Goal: Connect with others: Connect with others

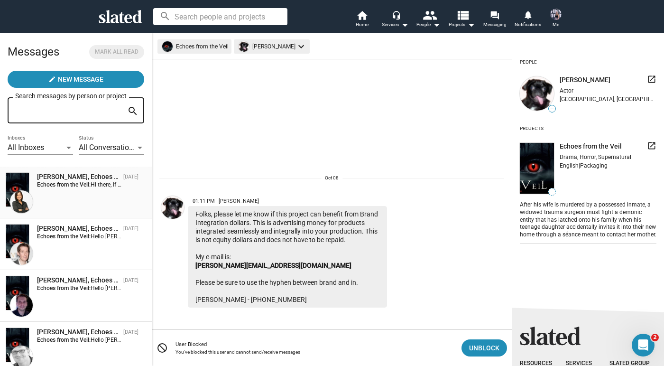
click at [85, 188] on div "Echoes from the Veil: Hi there, If you’re finding it challenging to raise funds…" at bounding box center [80, 184] width 86 height 7
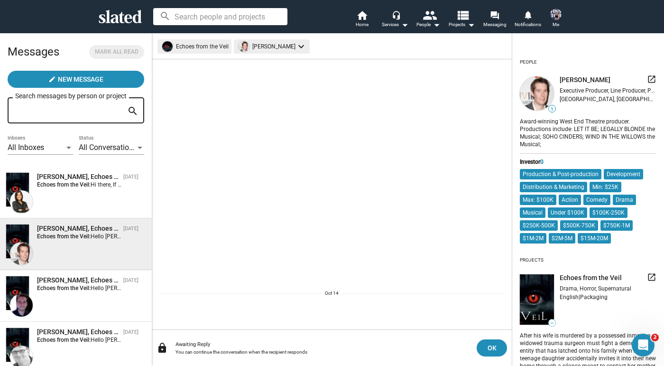
scroll to position [34, 0]
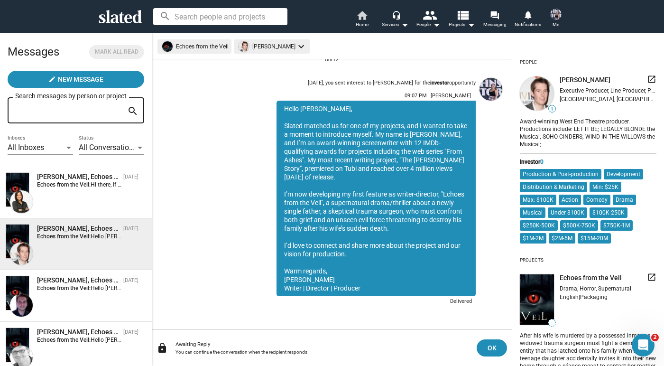
click at [364, 19] on span "Home" at bounding box center [362, 24] width 13 height 11
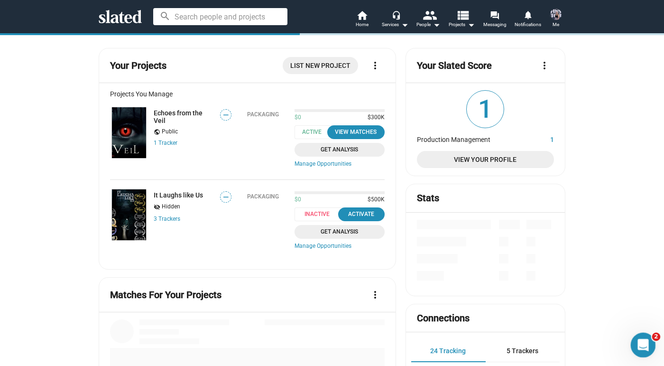
click at [640, 346] on icon "Open Intercom Messenger" at bounding box center [642, 344] width 16 height 16
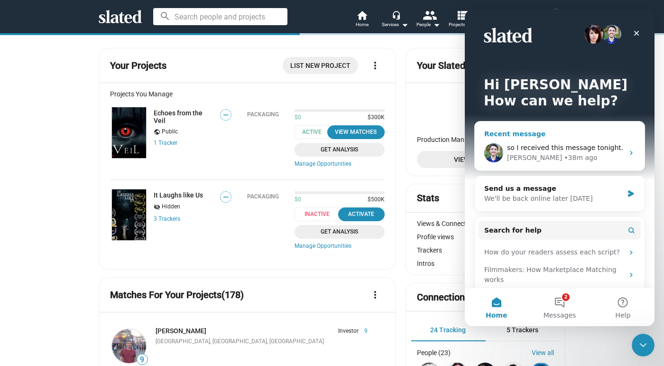
click at [564, 154] on div "• 38m ago" at bounding box center [580, 158] width 33 height 10
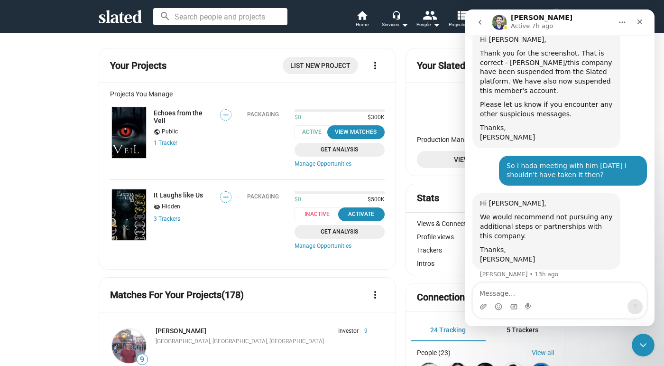
scroll to position [917, 0]
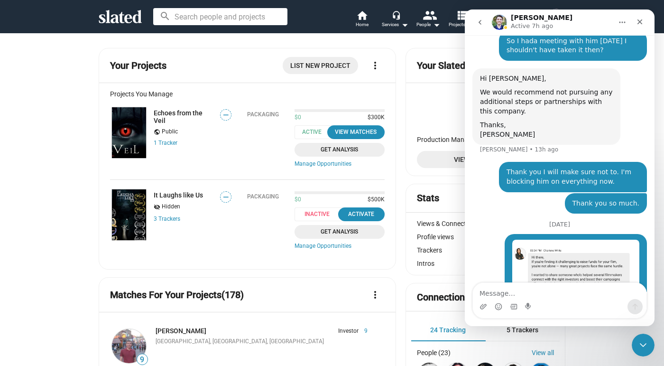
click at [476, 14] on button "go back" at bounding box center [480, 22] width 18 height 18
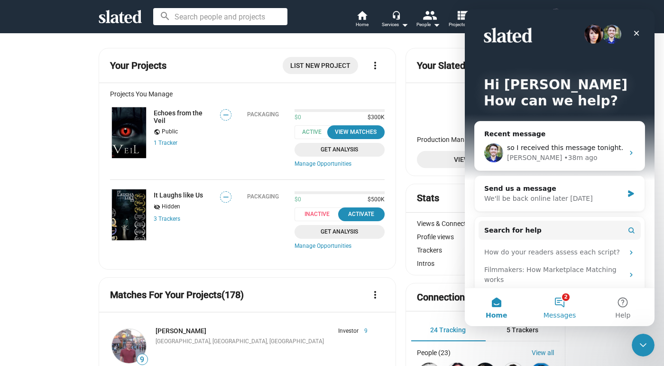
click at [559, 304] on button "2 Messages" at bounding box center [559, 307] width 63 height 38
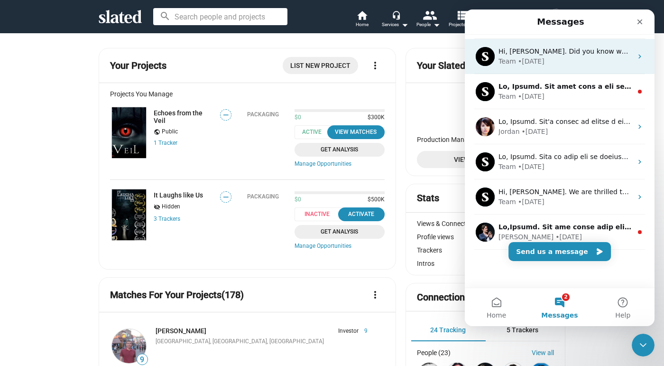
scroll to position [171, 0]
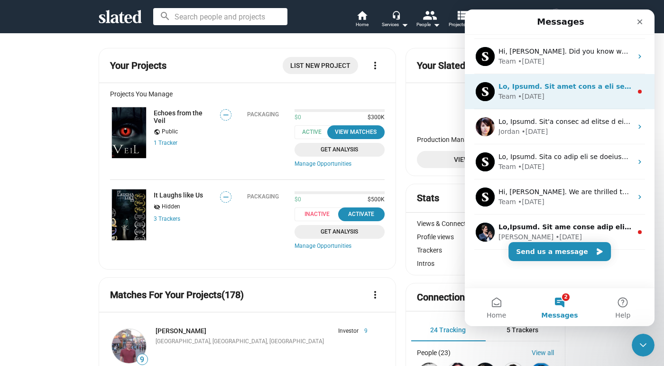
click at [577, 100] on div "Team • [DATE]" at bounding box center [565, 97] width 134 height 10
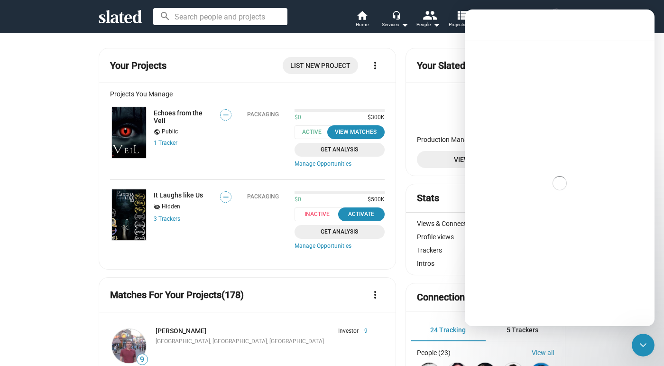
scroll to position [133, 0]
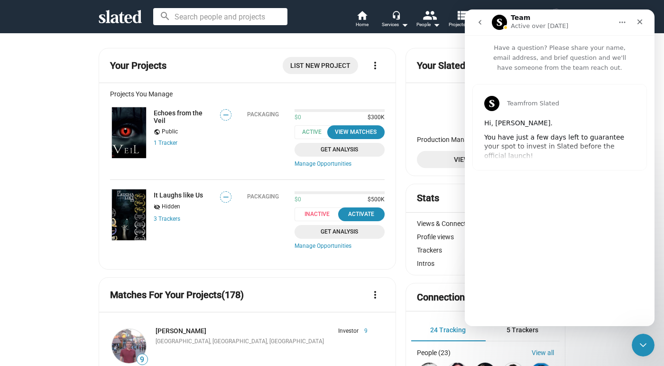
click at [476, 24] on button "go back" at bounding box center [480, 22] width 18 height 18
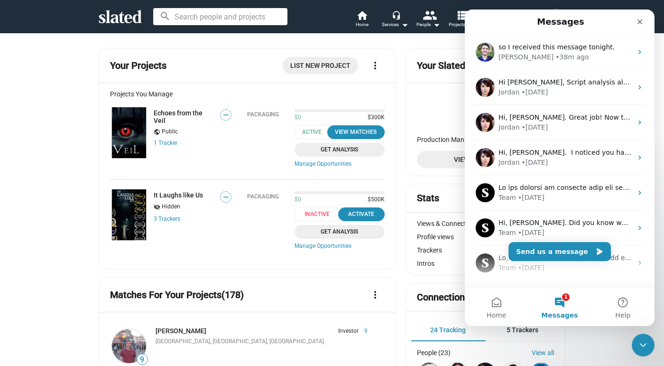
scroll to position [0, 0]
click at [238, 97] on div "Projects You Manage" at bounding box center [247, 94] width 275 height 8
click at [636, 22] on div "Close" at bounding box center [639, 21] width 17 height 17
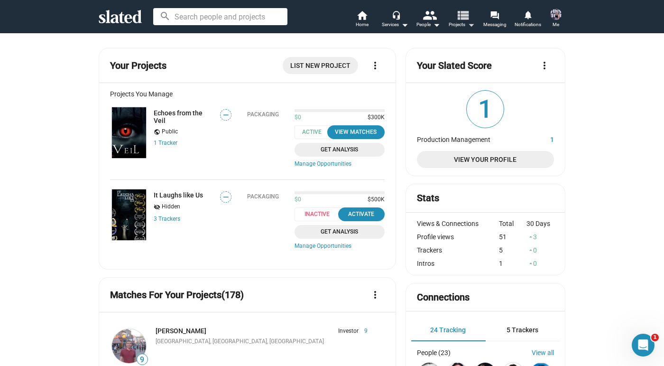
click at [458, 23] on span "Projects arrow_drop_down" at bounding box center [462, 24] width 26 height 11
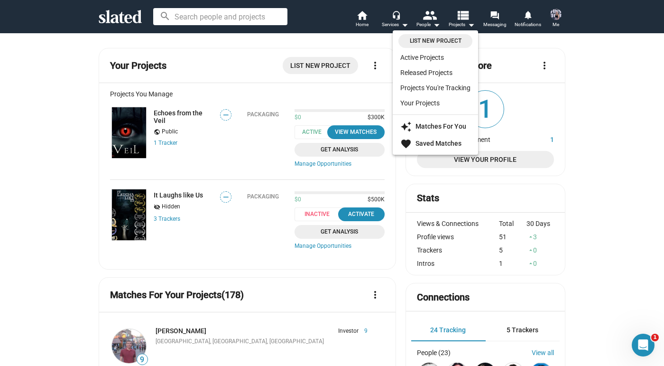
click at [430, 25] on div at bounding box center [332, 183] width 664 height 366
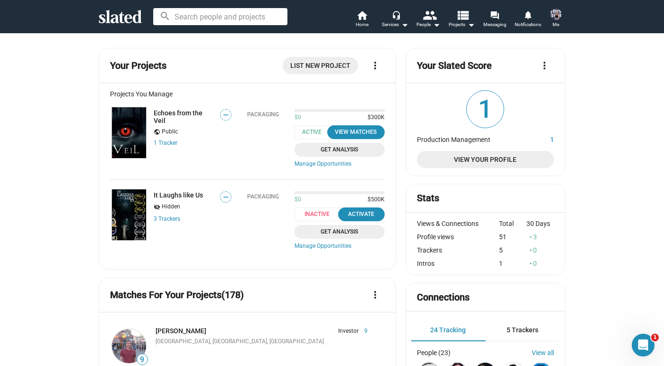
click at [430, 25] on div "People arrow_drop_down" at bounding box center [428, 24] width 24 height 11
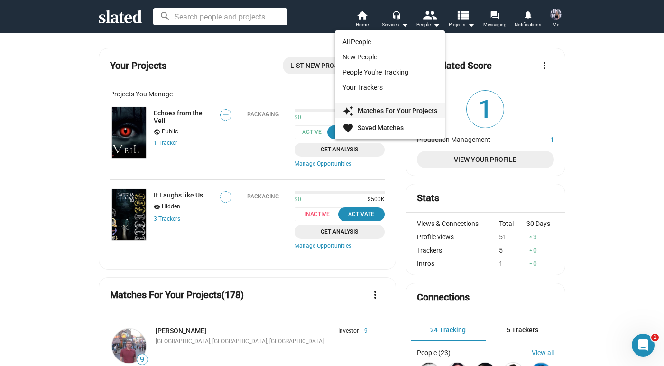
click at [415, 110] on strong "Matches For Your Projects" at bounding box center [398, 111] width 80 height 8
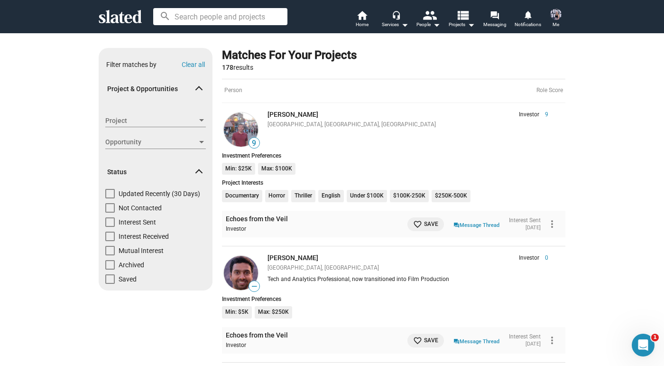
click at [142, 207] on span "Not Contacted" at bounding box center [140, 207] width 43 height 9
click at [110, 212] on input "Not Contacted" at bounding box center [110, 212] width 0 height 0
checkbox input "true"
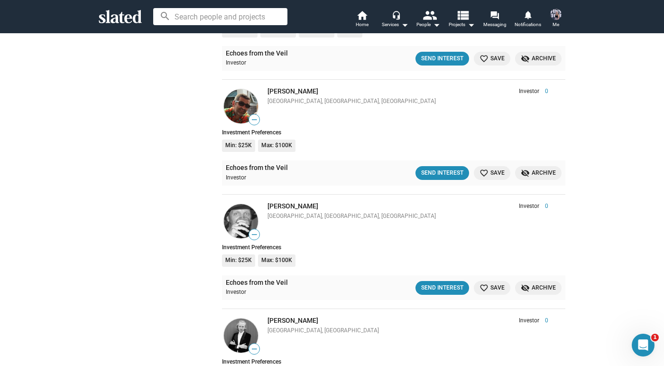
scroll to position [323, 0]
